Goal: Transaction & Acquisition: Obtain resource

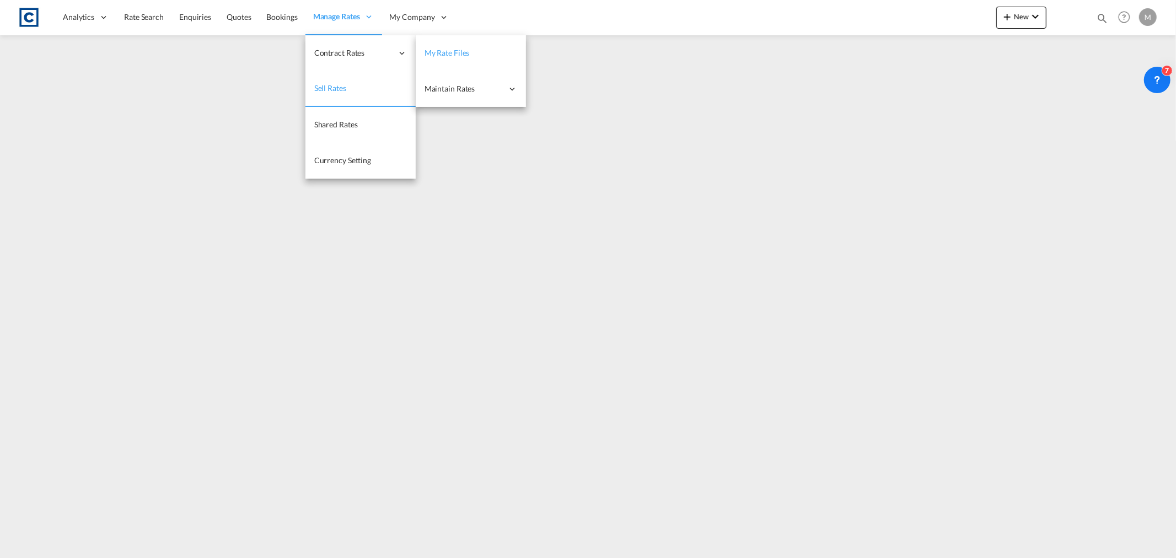
click at [466, 54] on span "My Rate Files" at bounding box center [447, 52] width 45 height 9
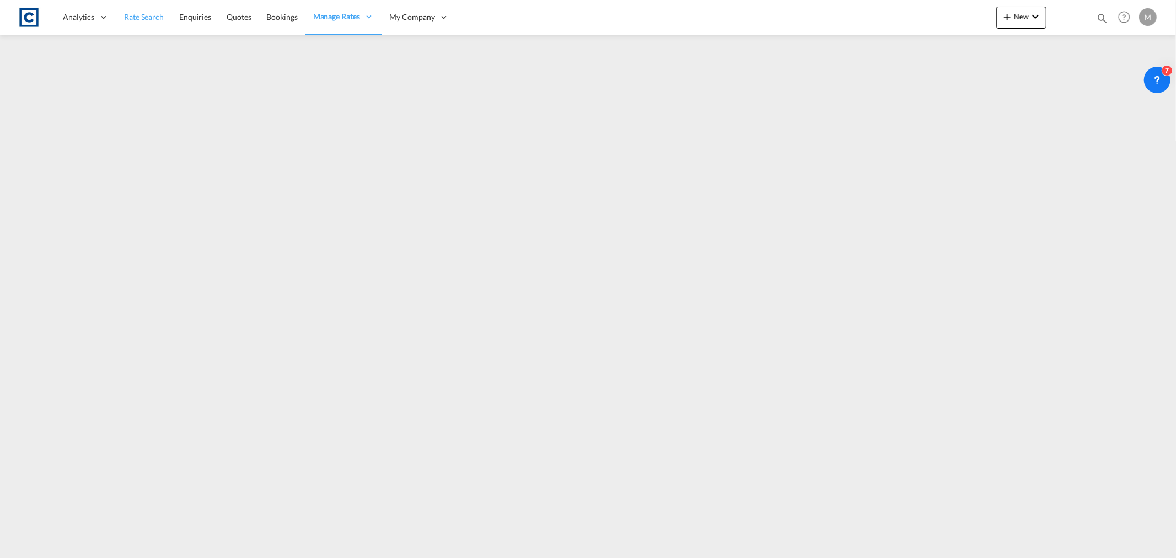
click at [133, 13] on span "Rate Search" at bounding box center [144, 16] width 40 height 9
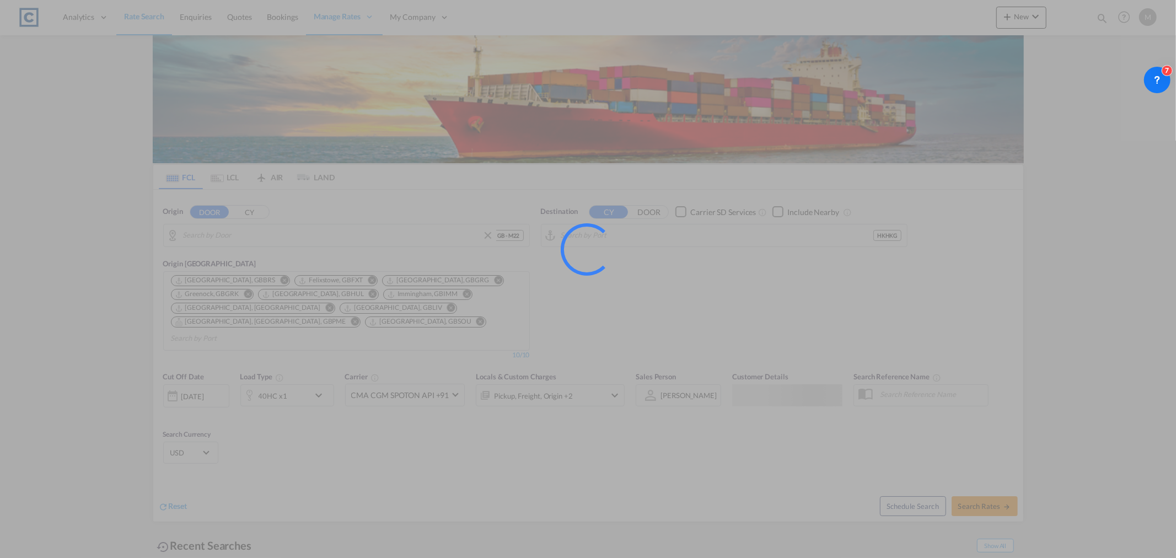
type input "GB-M22, [GEOGRAPHIC_DATA]"
click at [216, 213] on div at bounding box center [588, 279] width 1176 height 558
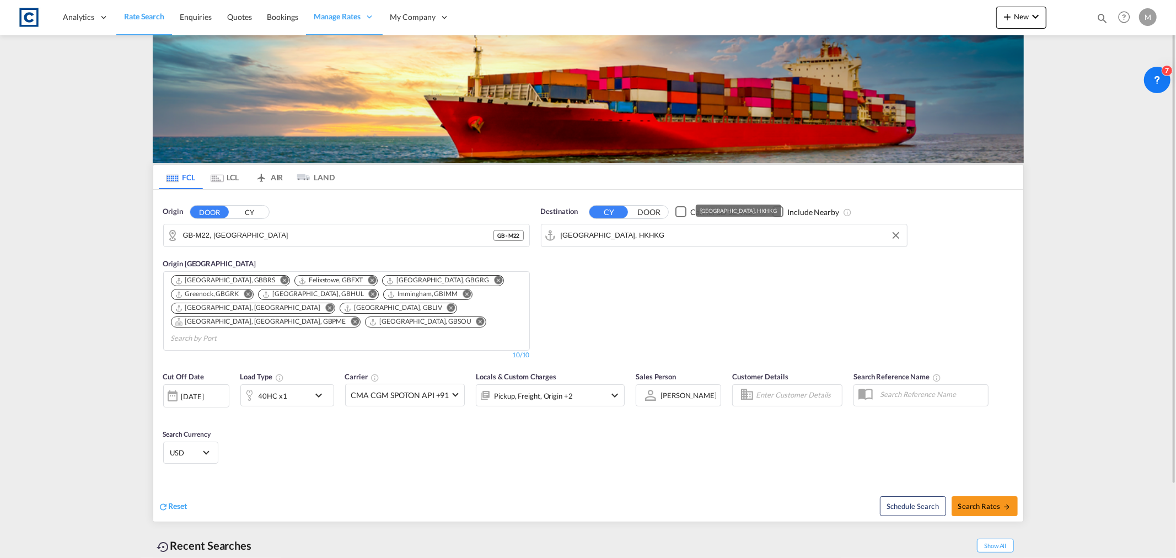
click at [681, 234] on input "[GEOGRAPHIC_DATA], HKHKG" at bounding box center [731, 235] width 341 height 17
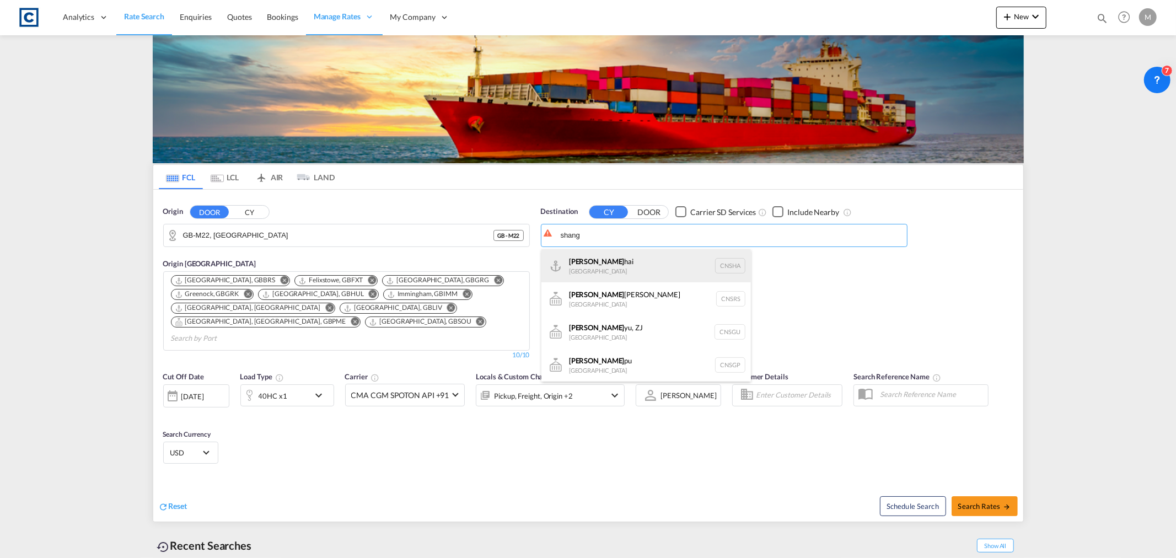
click at [606, 263] on div "Shang hai China [GEOGRAPHIC_DATA]" at bounding box center [646, 265] width 210 height 33
type input "[GEOGRAPHIC_DATA], [GEOGRAPHIC_DATA]"
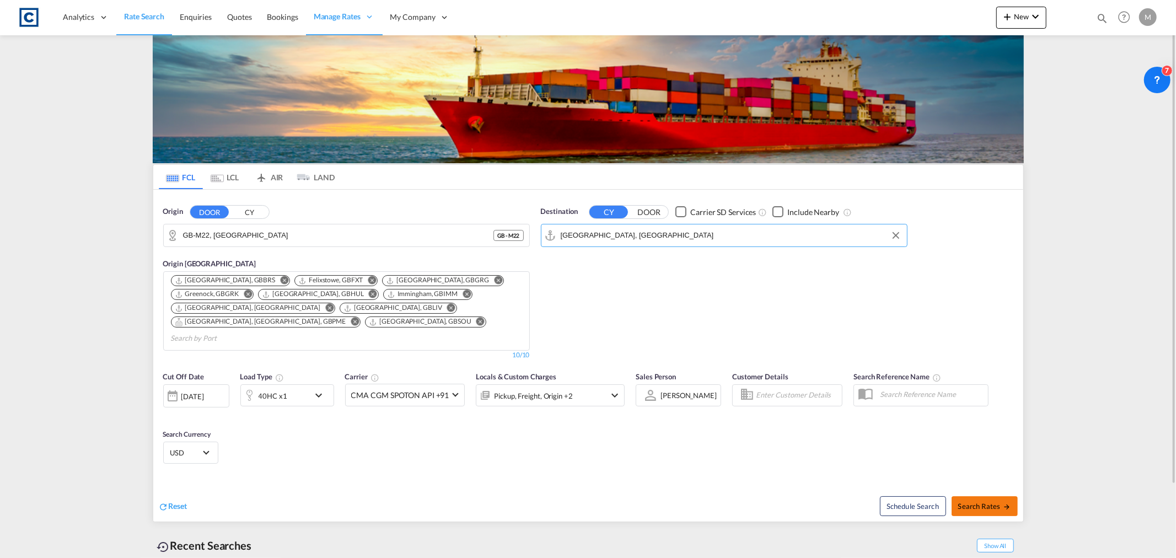
click at [985, 502] on span "Search Rates" at bounding box center [984, 506] width 53 height 9
type input "M22 to CNSHA / [DATE]"
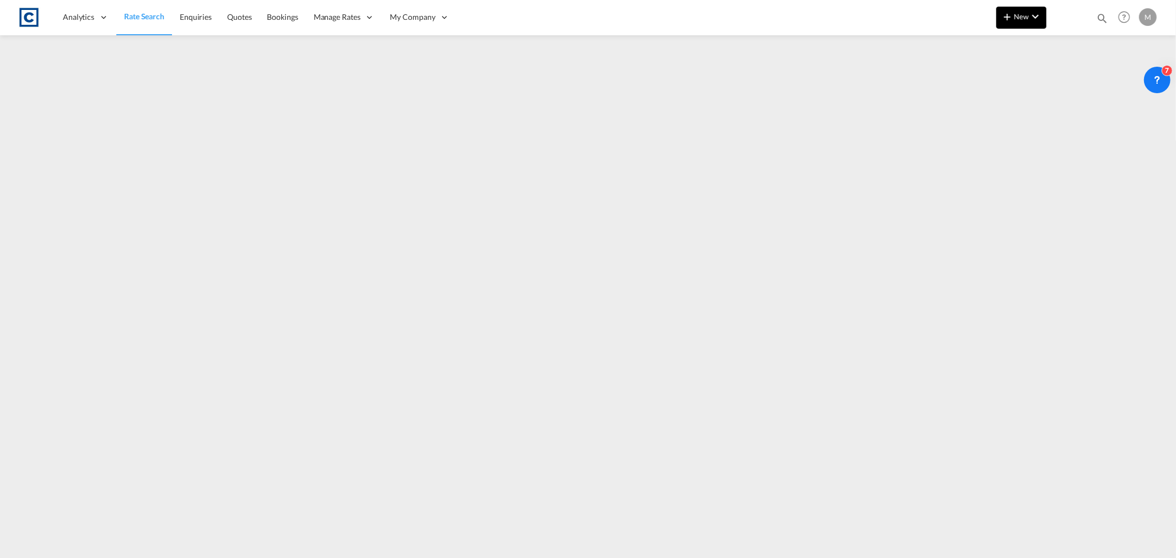
click at [997, 20] on button "New" at bounding box center [1021, 18] width 50 height 22
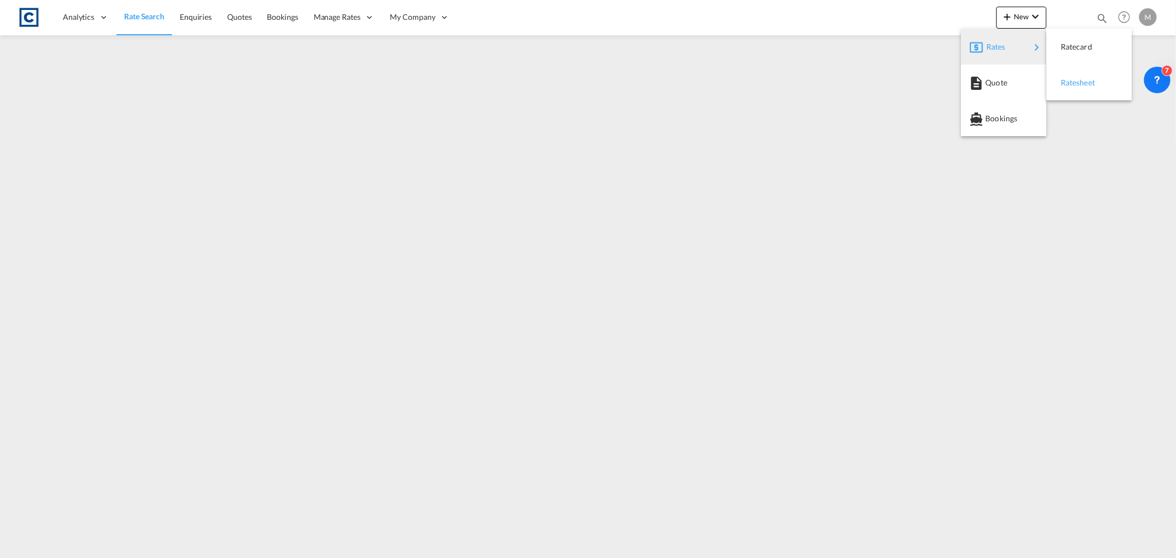
click at [1073, 83] on span "Ratesheet" at bounding box center [1067, 83] width 12 height 22
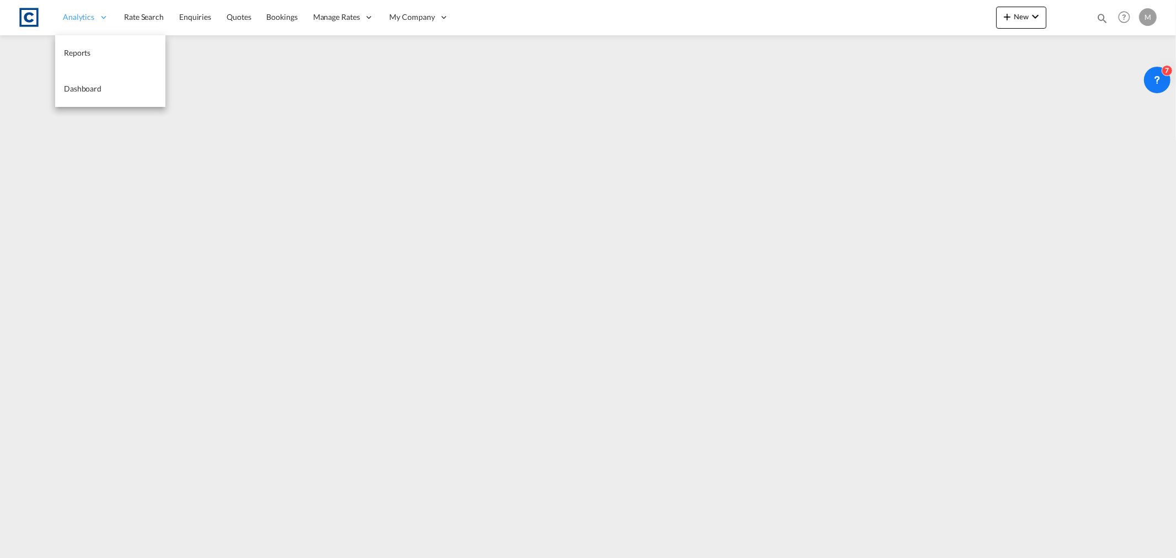
click at [91, 15] on span "Analytics" at bounding box center [78, 17] width 31 height 11
click at [84, 87] on span "Dashboard" at bounding box center [82, 88] width 37 height 9
